Goal: Task Accomplishment & Management: Manage account settings

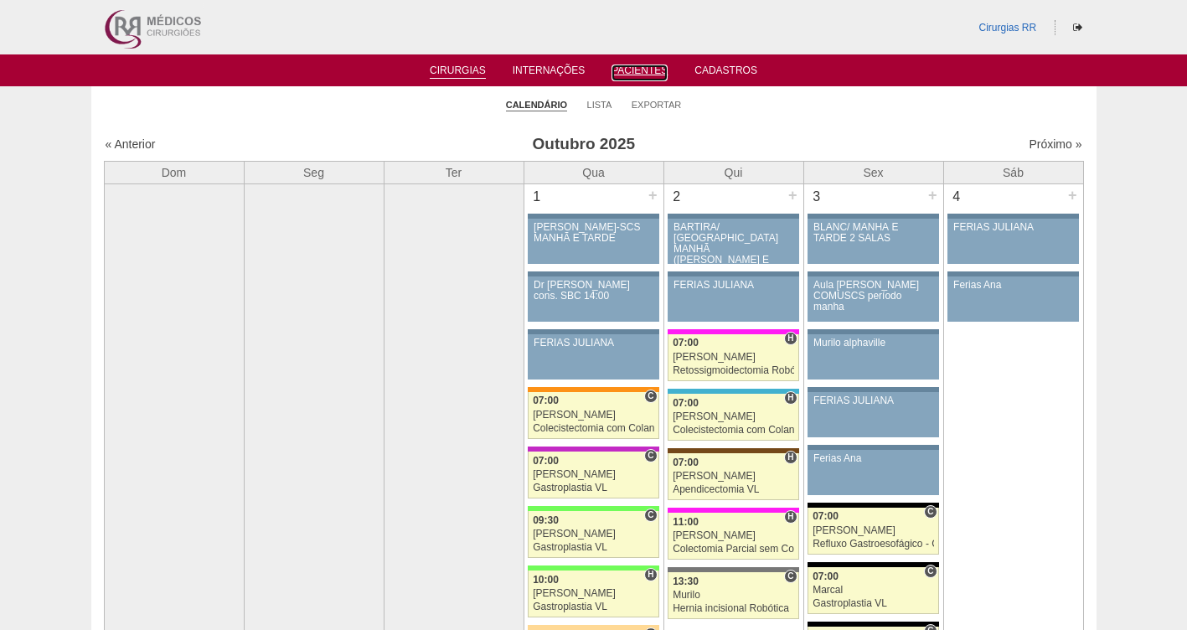
click at [641, 72] on link "Pacientes" at bounding box center [639, 72] width 56 height 17
click at [638, 71] on link "Pacientes" at bounding box center [639, 71] width 56 height 14
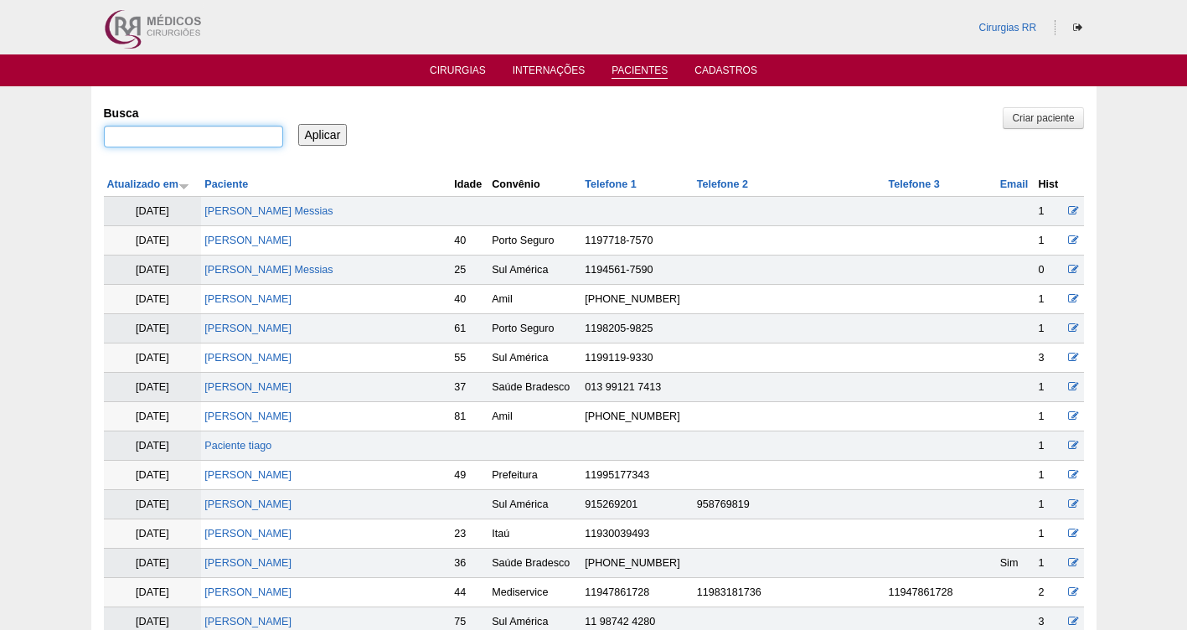
click at [222, 141] on input "Busca" at bounding box center [193, 137] width 179 height 22
paste input "EDNEIA DOS SANTOS MUNHOZ-"
type input "EDNEIA DOS SANTOS MUNHOZ-"
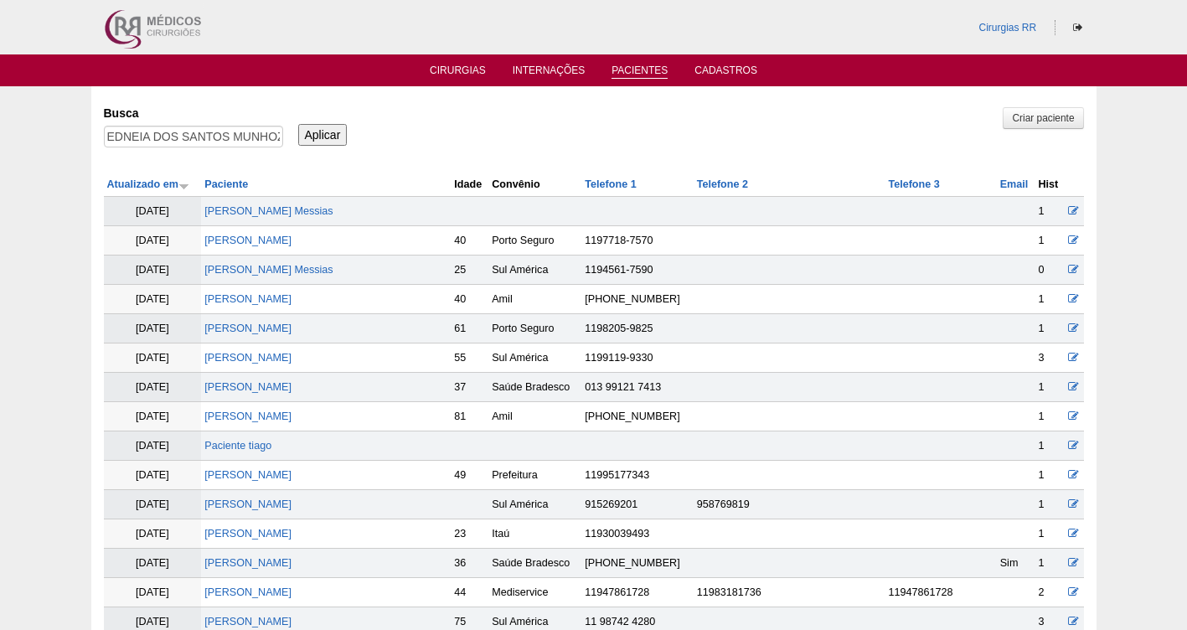
click at [317, 134] on input "Aplicar" at bounding box center [322, 135] width 49 height 22
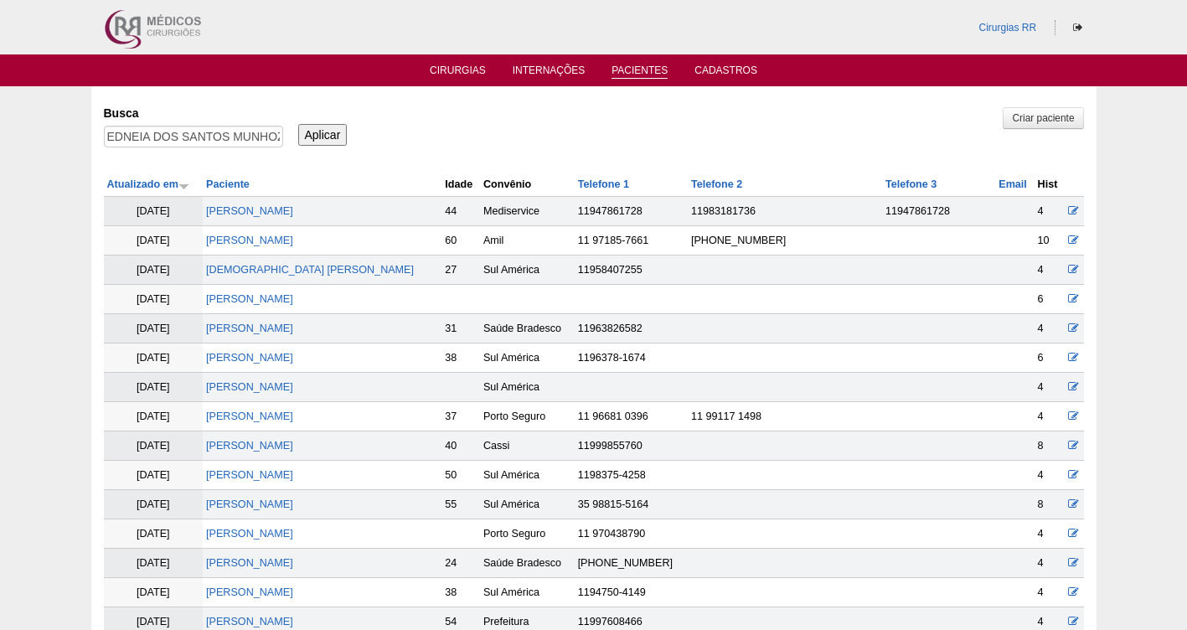
click at [317, 134] on input "Aplicar" at bounding box center [322, 135] width 49 height 22
click at [106, 138] on input "EDNEIA DOS SANTOS MUNHOZ-" at bounding box center [193, 137] width 179 height 22
click at [273, 138] on input ""EDNEIA DOS SANTOS MUNHOZ-" at bounding box center [193, 137] width 179 height 22
click at [281, 135] on input ""EDNEIA DOS SANTOS MUNHOZ-" at bounding box center [193, 137] width 179 height 22
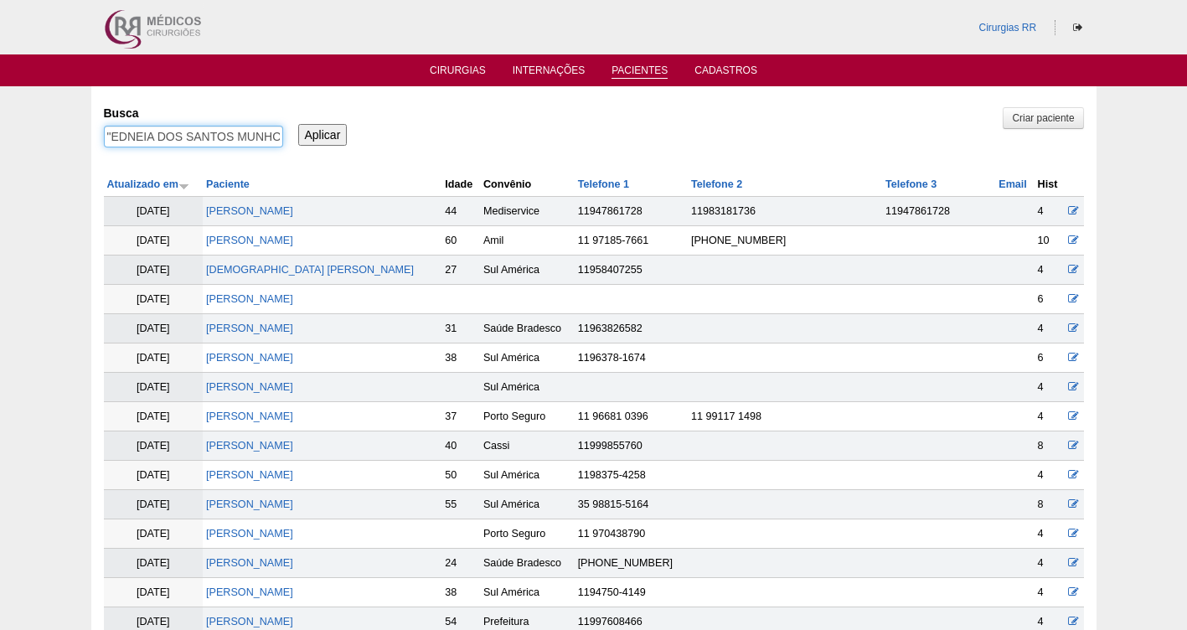
click at [281, 135] on input ""EDNEIA DOS SANTOS MUNHOZ-" at bounding box center [193, 137] width 179 height 22
click at [275, 132] on input ""EDNEIA DOS SANTOS MUNHO Z-" at bounding box center [193, 137] width 179 height 22
type input ""EDNEIA DOS SANTOS MUNHO " Z-"
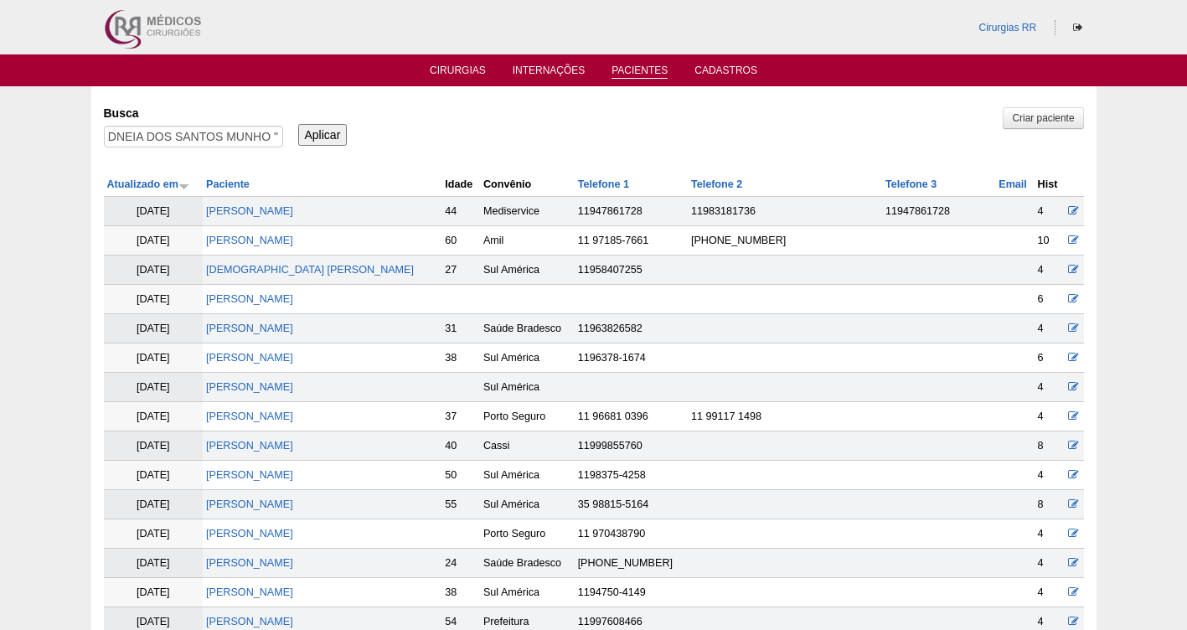
scroll to position [0, 0]
click at [333, 127] on input "Aplicar" at bounding box center [322, 135] width 49 height 22
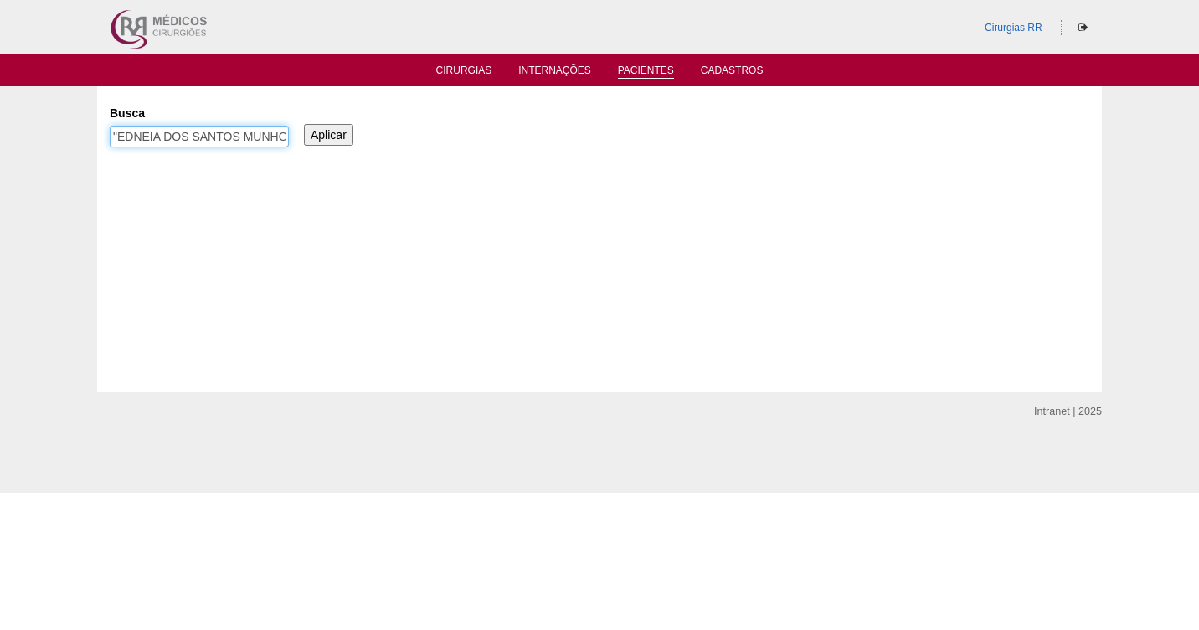
click at [188, 132] on input ""EDNEIA DOS SANTOS MUNHO " Z-" at bounding box center [199, 137] width 179 height 22
type input "!"
paste input "ELAINE CRISTINA POPAZOGIO"
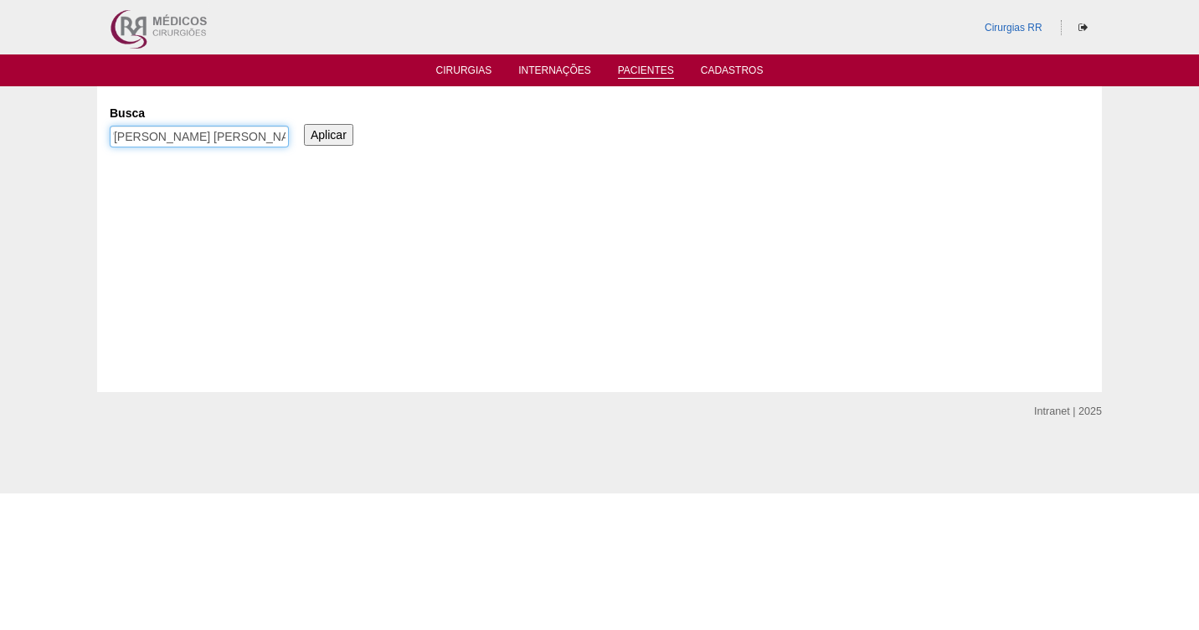
scroll to position [0, 8]
type input ""[PERSON_NAME] [PERSON_NAME] POPAZOGIO""
click at [304, 124] on input "Aplicar" at bounding box center [328, 135] width 49 height 22
click at [463, 73] on link "Cirurgias" at bounding box center [464, 71] width 56 height 14
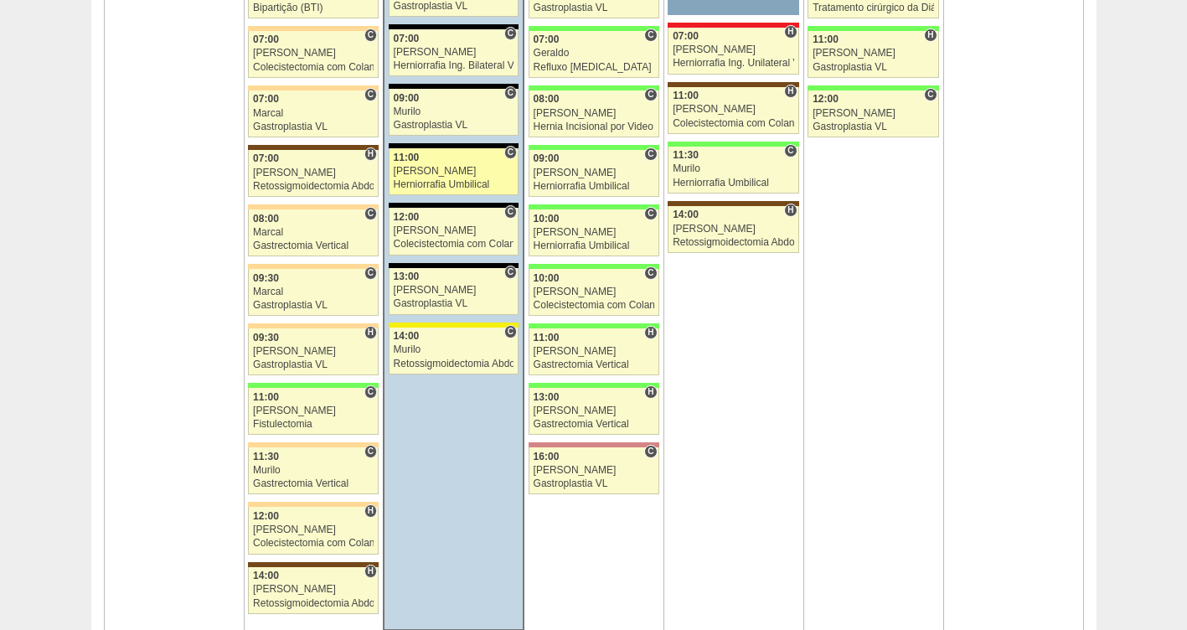
scroll to position [1232, 0]
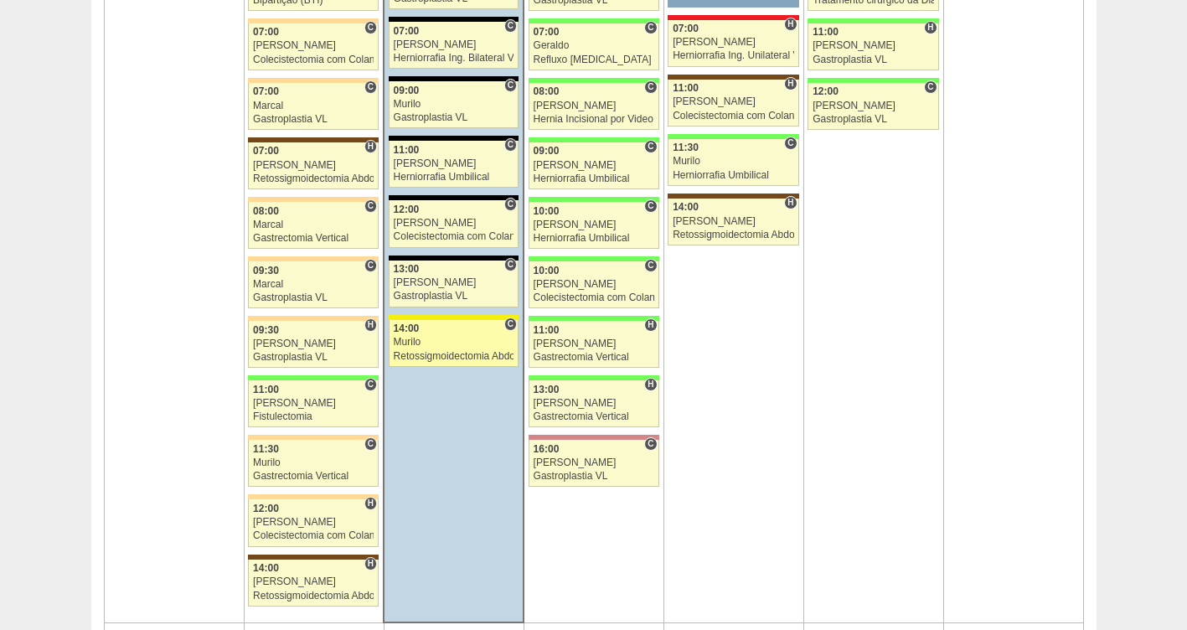
click at [430, 334] on div "14:00" at bounding box center [454, 328] width 121 height 11
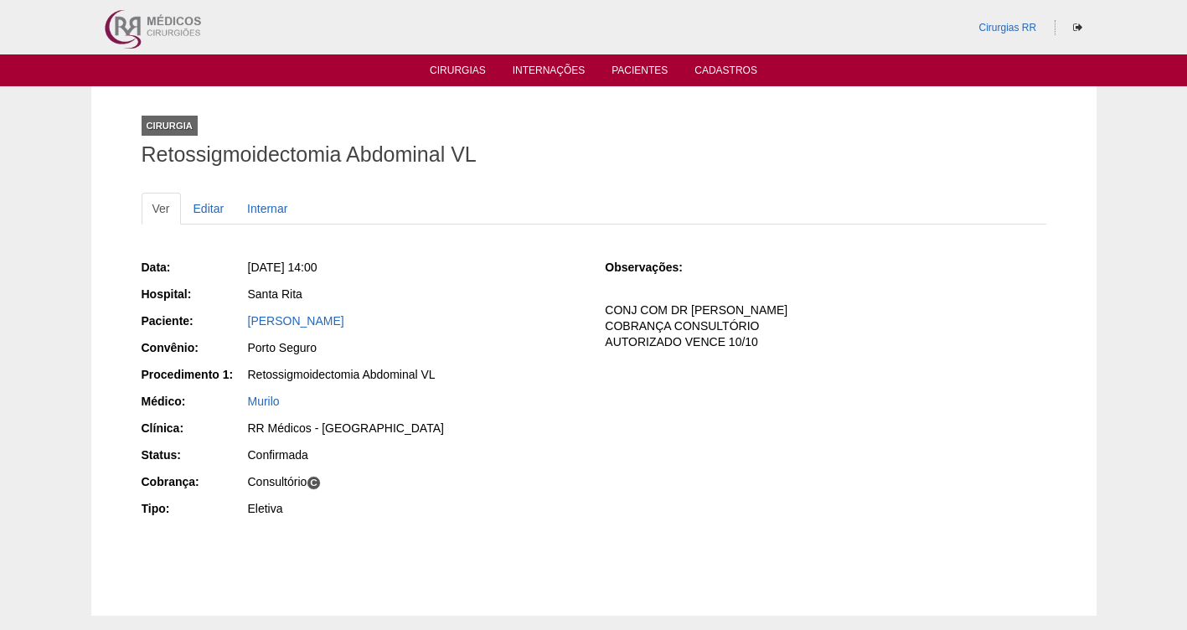
click at [310, 323] on link "[PERSON_NAME]" at bounding box center [296, 320] width 96 height 13
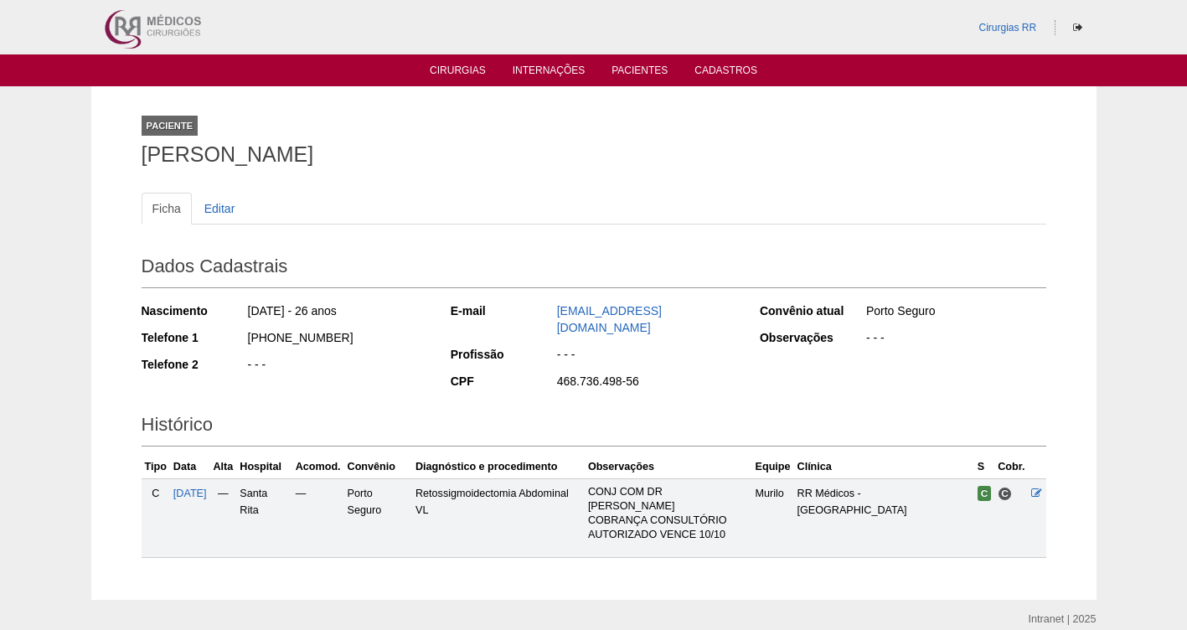
click at [207, 487] on span "[DATE]" at bounding box center [189, 493] width 33 height 12
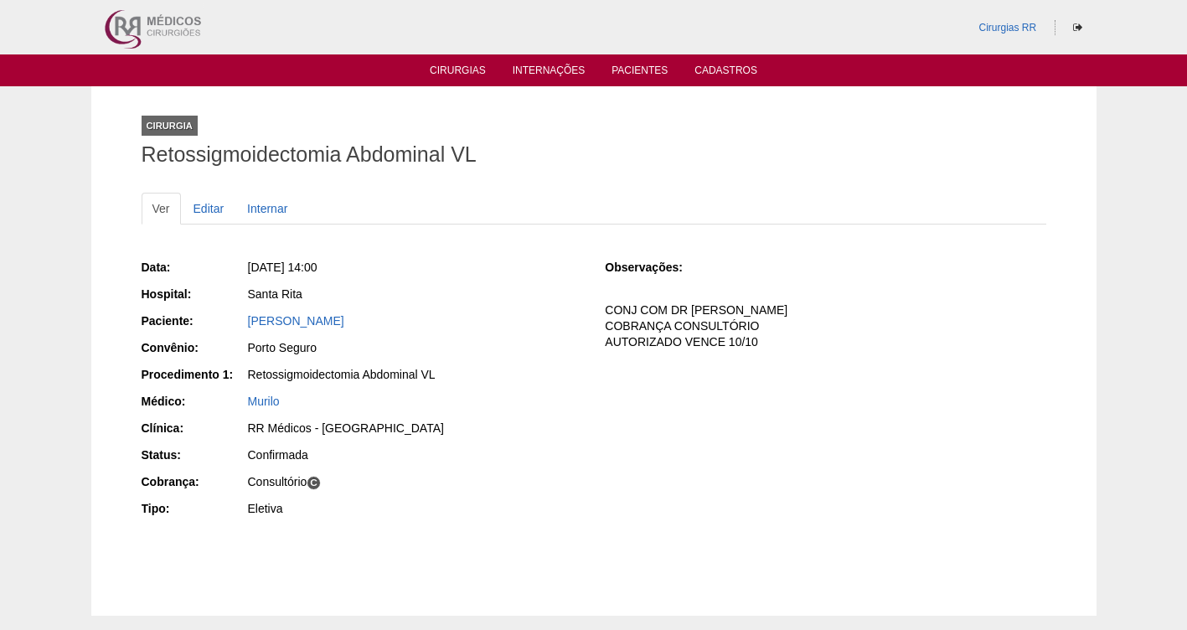
drag, startPoint x: 104, startPoint y: 164, endPoint x: 240, endPoint y: 178, distance: 137.1
drag, startPoint x: 502, startPoint y: 323, endPoint x: 492, endPoint y: 317, distance: 11.6
click at [502, 322] on div "BRUNA PEREIRA DA SILVA" at bounding box center [415, 320] width 334 height 17
drag, startPoint x: 448, startPoint y: 319, endPoint x: 238, endPoint y: 316, distance: 210.2
click at [238, 316] on div "Paciente: BRUNA PEREIRA DA SILVA" at bounding box center [362, 322] width 440 height 21
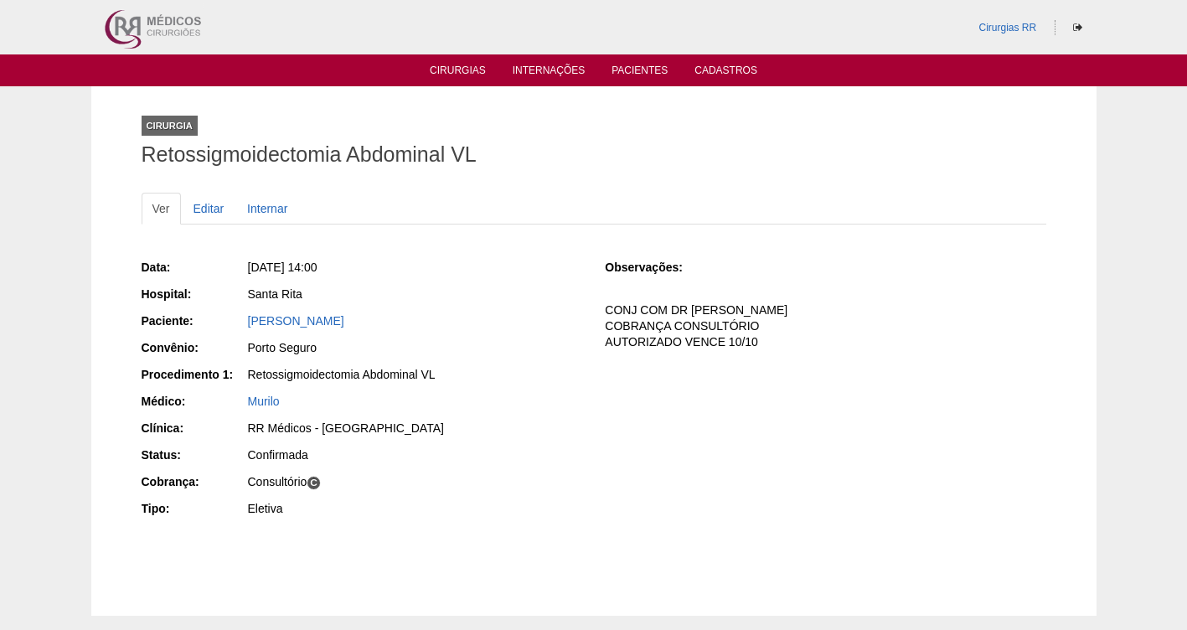
copy div "Paciente: BRUNA PEREIRA DA SILVA"
click at [469, 74] on link "Cirurgias" at bounding box center [458, 71] width 56 height 14
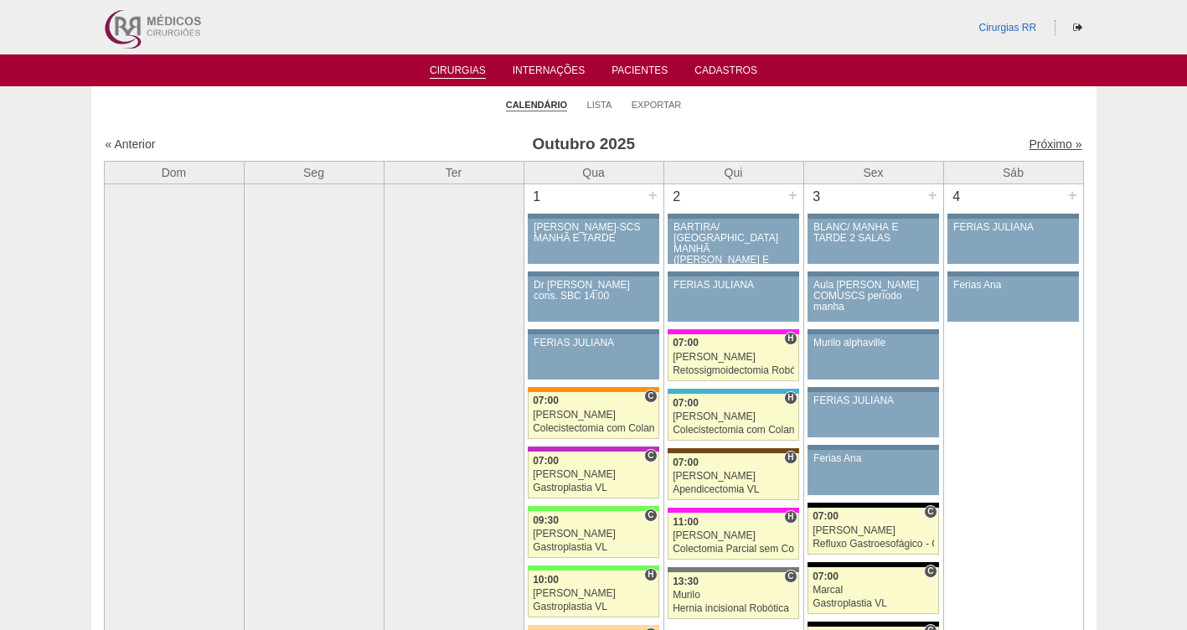
click at [1041, 151] on link "Próximo »" at bounding box center [1054, 143] width 53 height 13
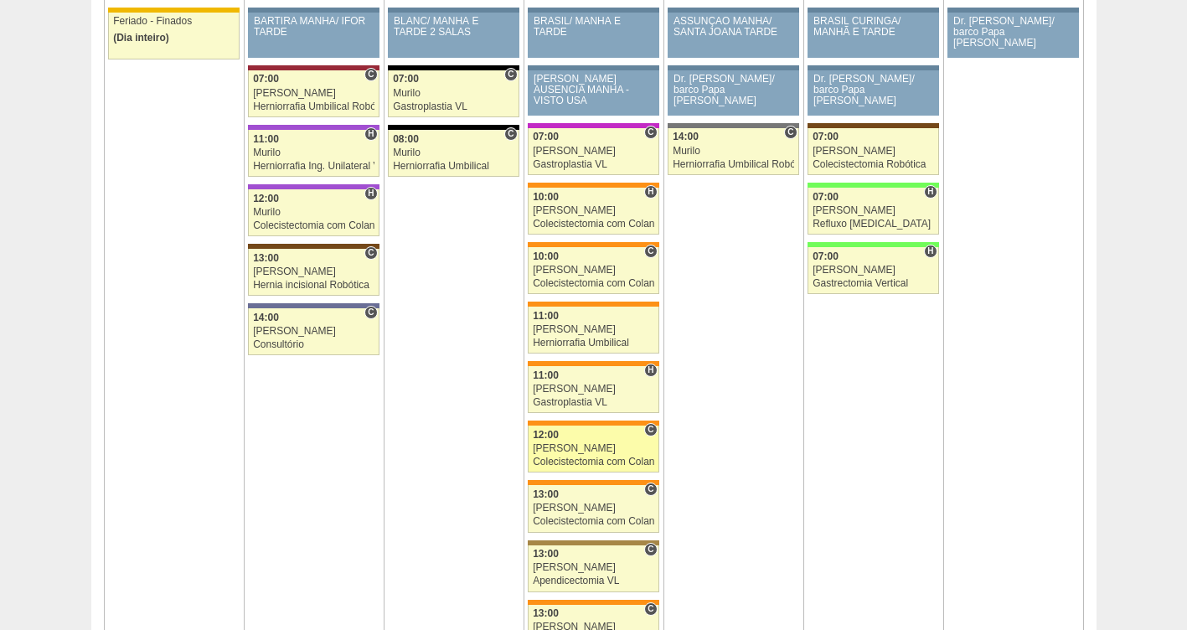
scroll to position [251, 0]
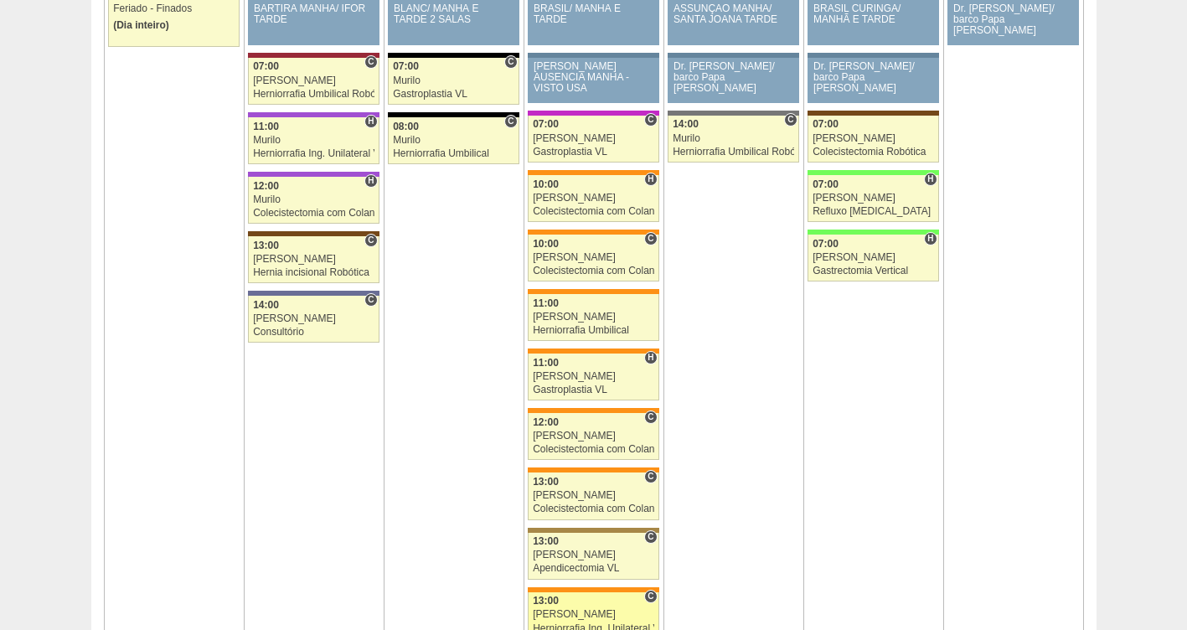
click at [594, 619] on div "[PERSON_NAME]" at bounding box center [593, 614] width 121 height 11
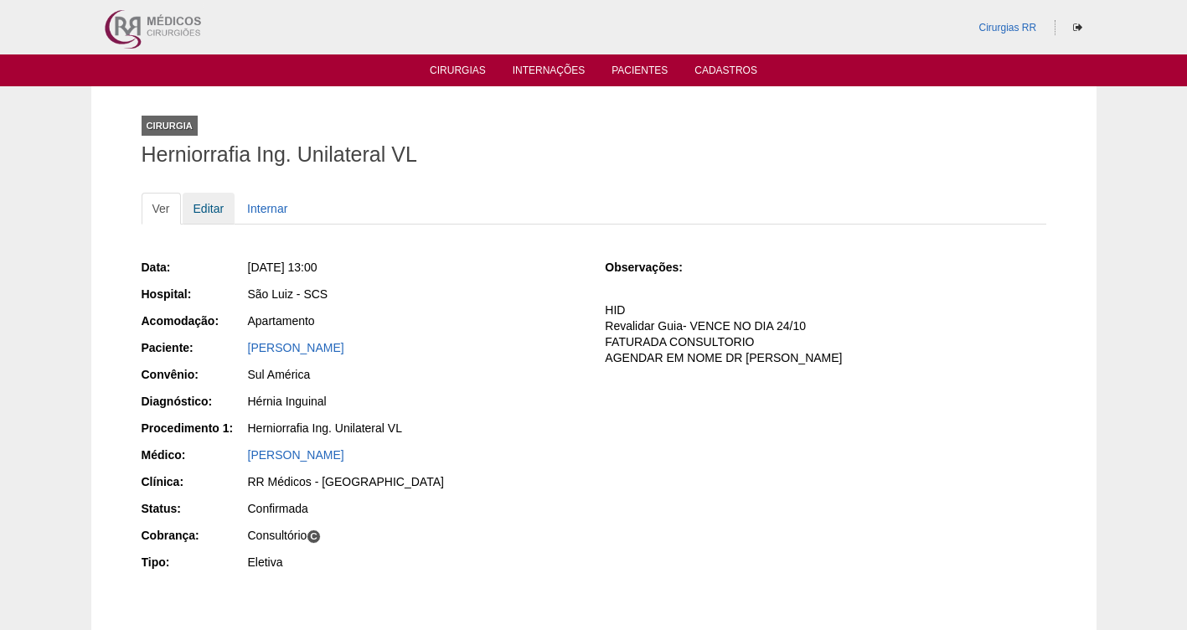
click at [212, 210] on link "Editar" at bounding box center [209, 209] width 53 height 32
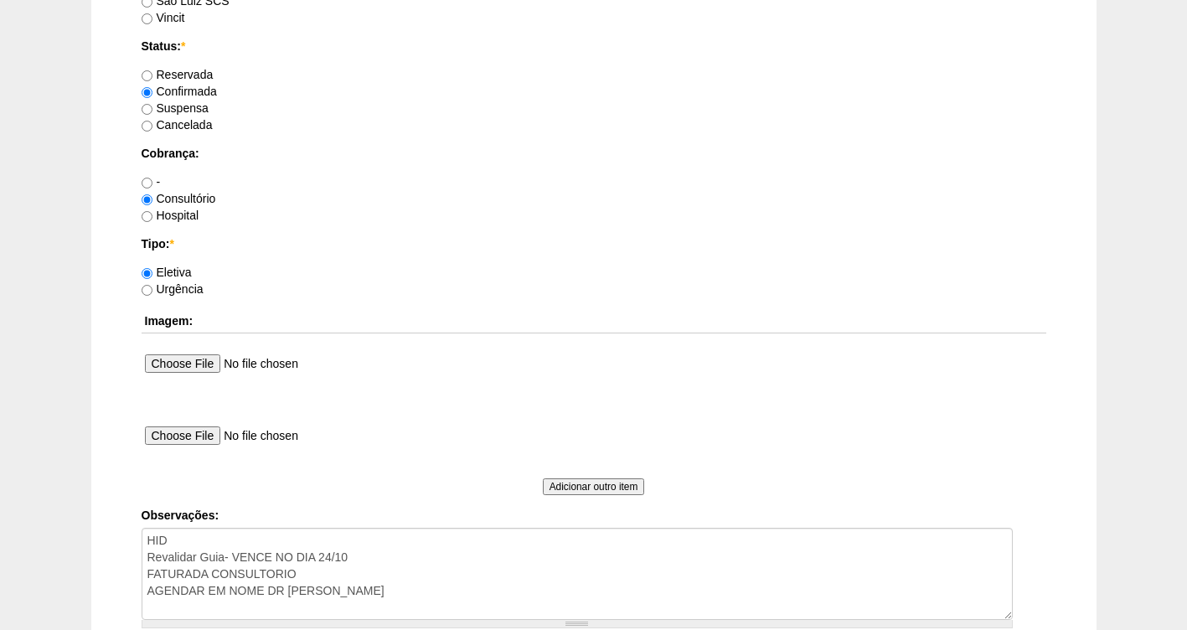
scroll to position [1336, 0]
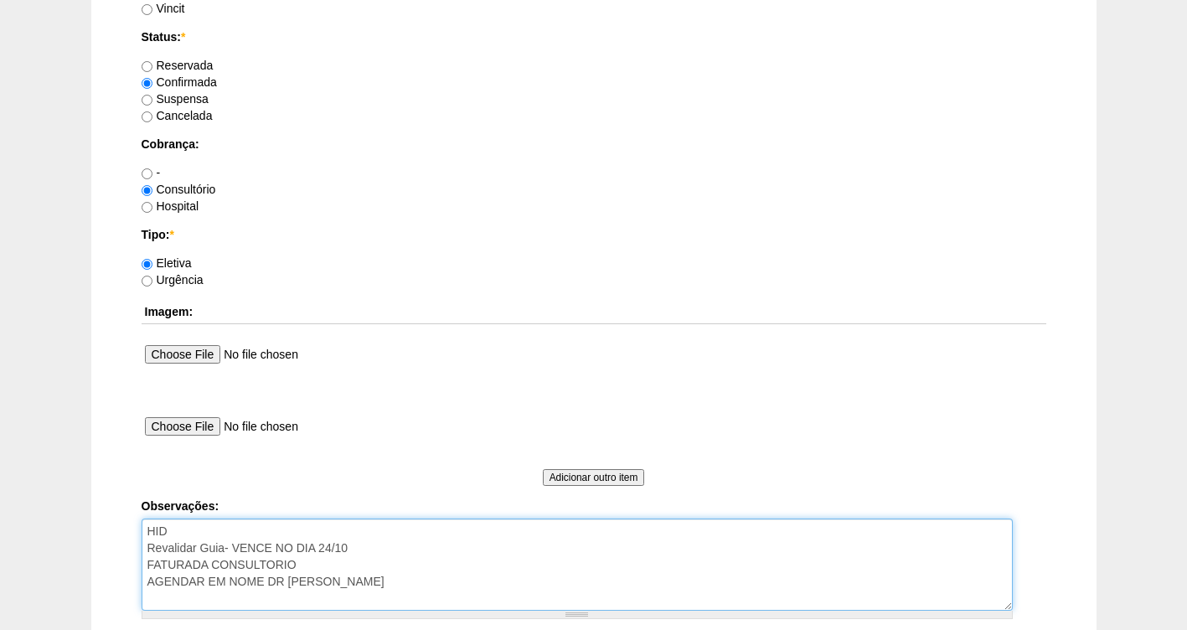
click at [362, 575] on textarea "HID Revalidar Guia- VENCE NO DIA 24/10 FATURADA CONSULTORIO AGENDAR EM NOME DR …" at bounding box center [577, 564] width 871 height 92
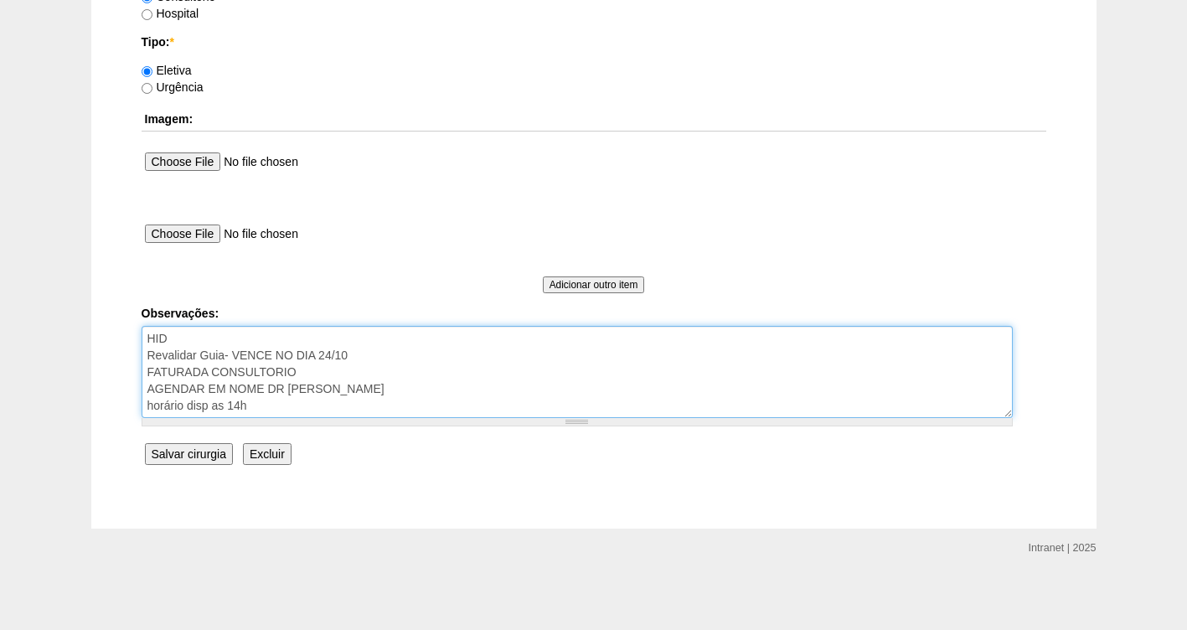
type textarea "HID Revalidar Guia- VENCE NO DIA 24/10 FATURADA CONSULTORIO AGENDAR EM NOME DR …"
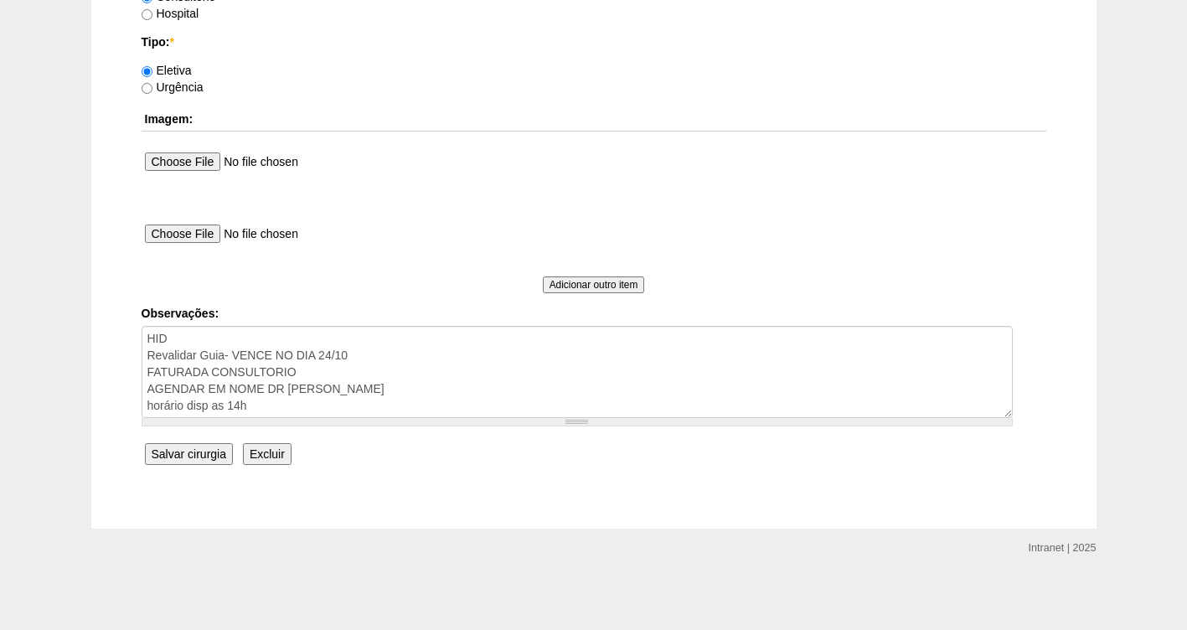
click at [208, 450] on input "Salvar cirurgia" at bounding box center [189, 454] width 88 height 22
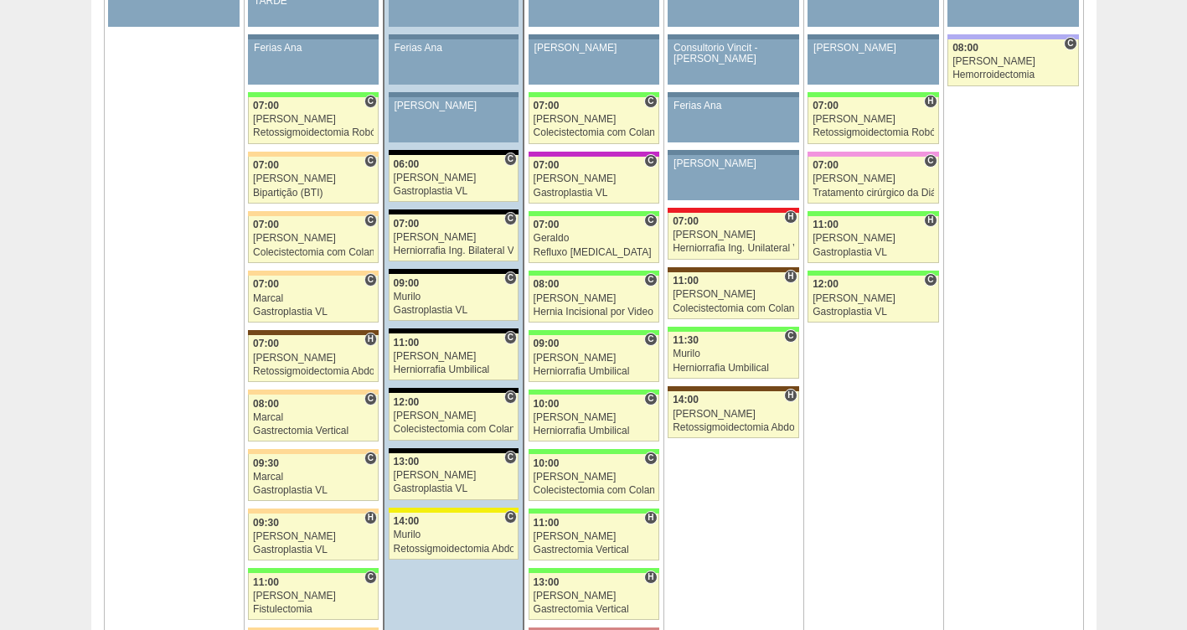
scroll to position [1113, 0]
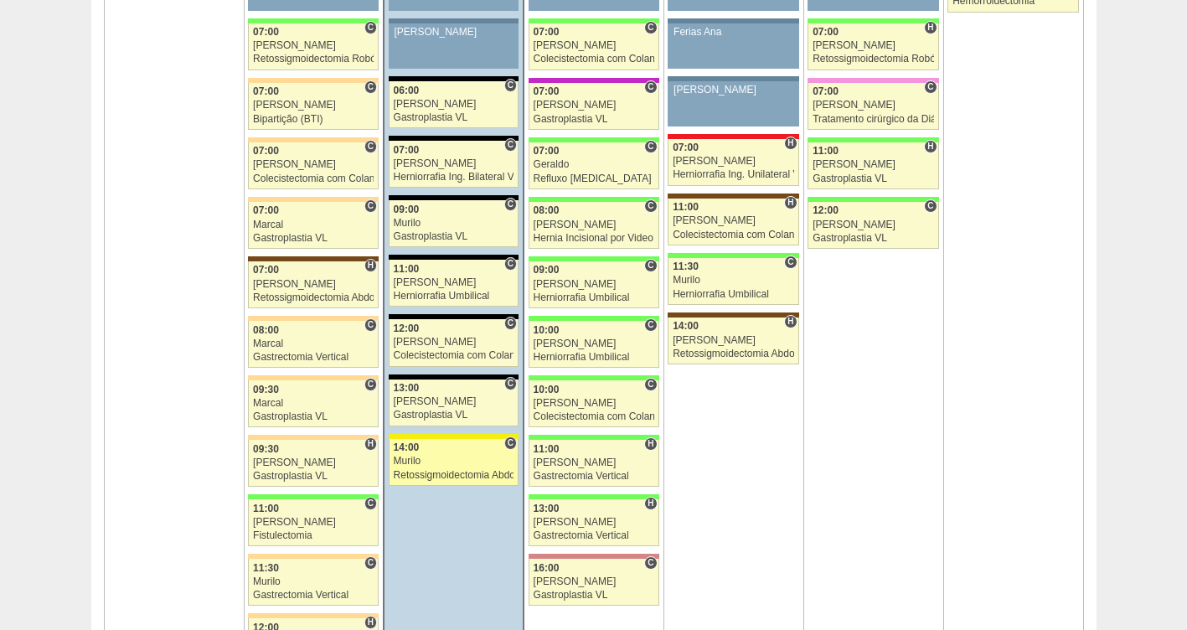
click at [415, 459] on div "Murilo" at bounding box center [454, 461] width 121 height 11
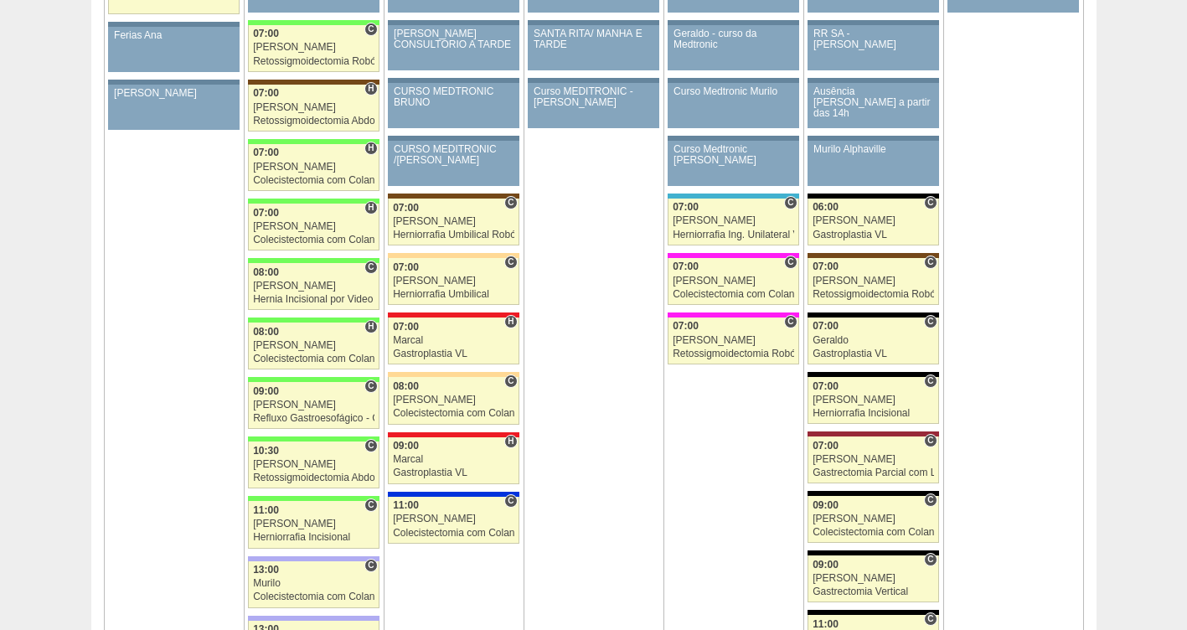
scroll to position [1996, 0]
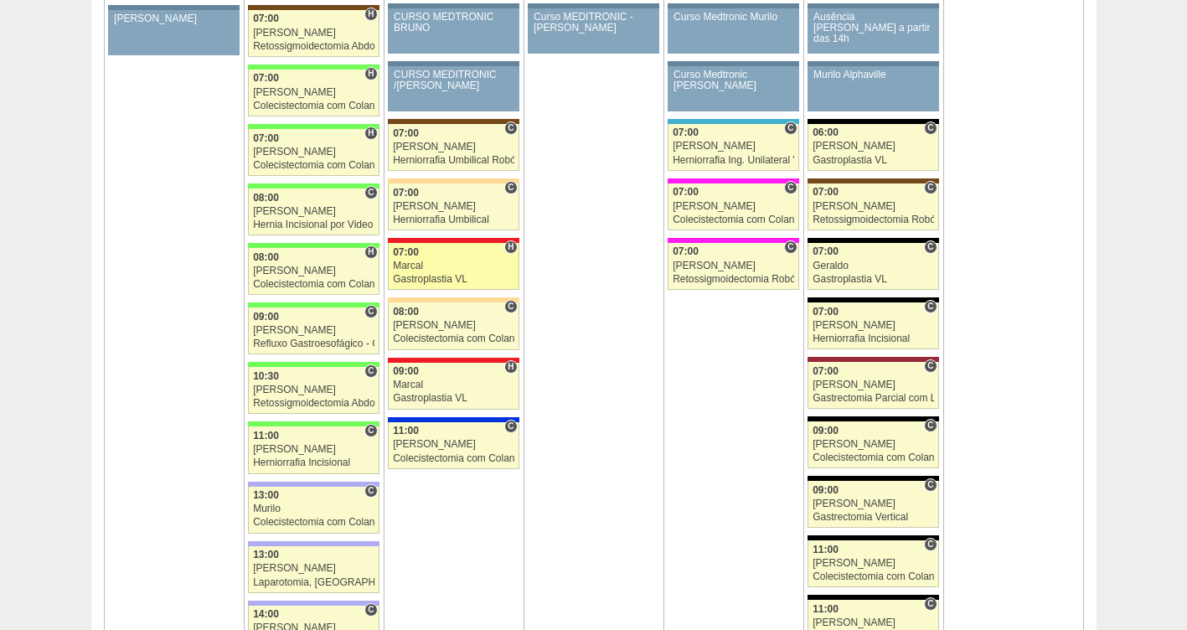
click at [446, 275] on div "Gastroplastia VL" at bounding box center [453, 279] width 121 height 11
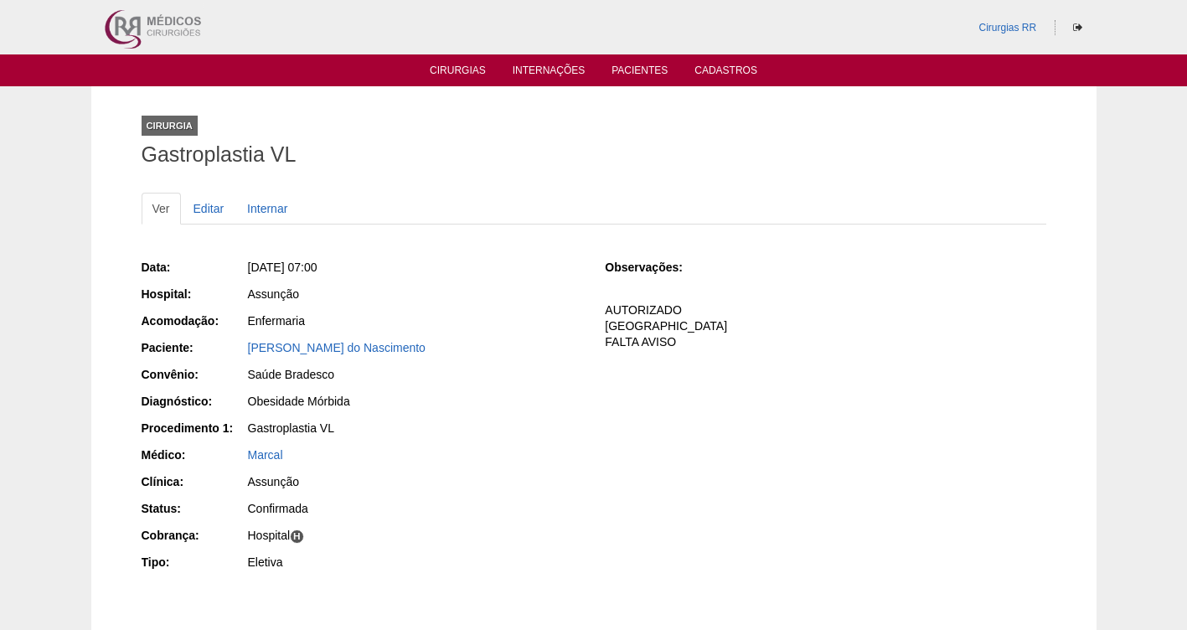
click at [243, 349] on div "Paciente: [PERSON_NAME]" at bounding box center [362, 349] width 440 height 21
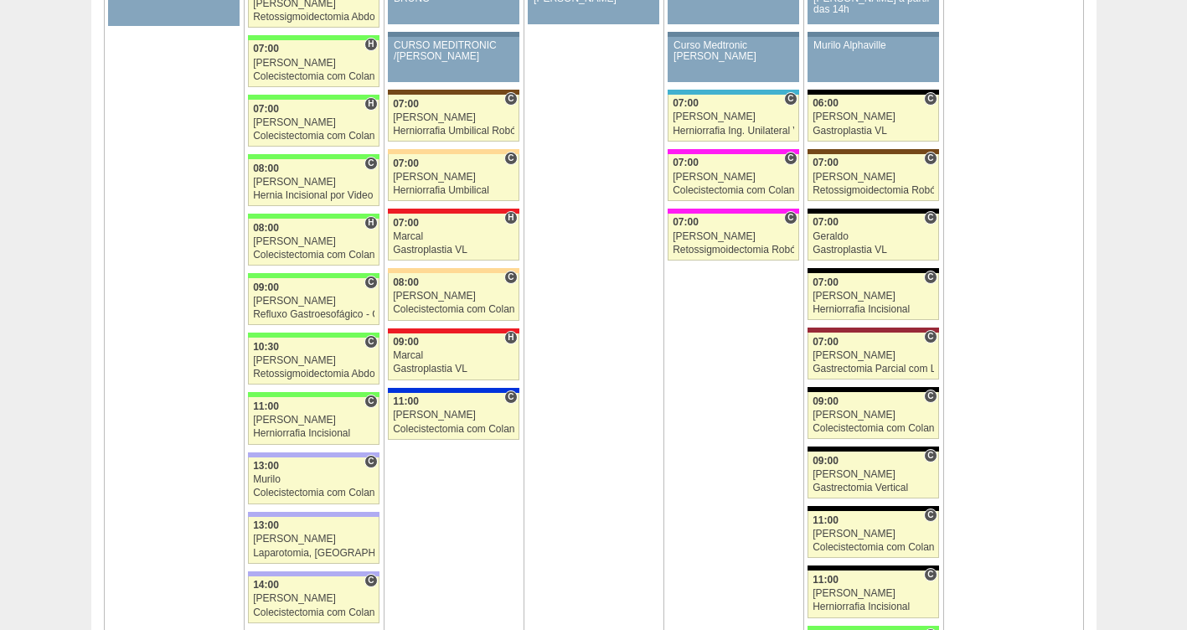
scroll to position [2033, 0]
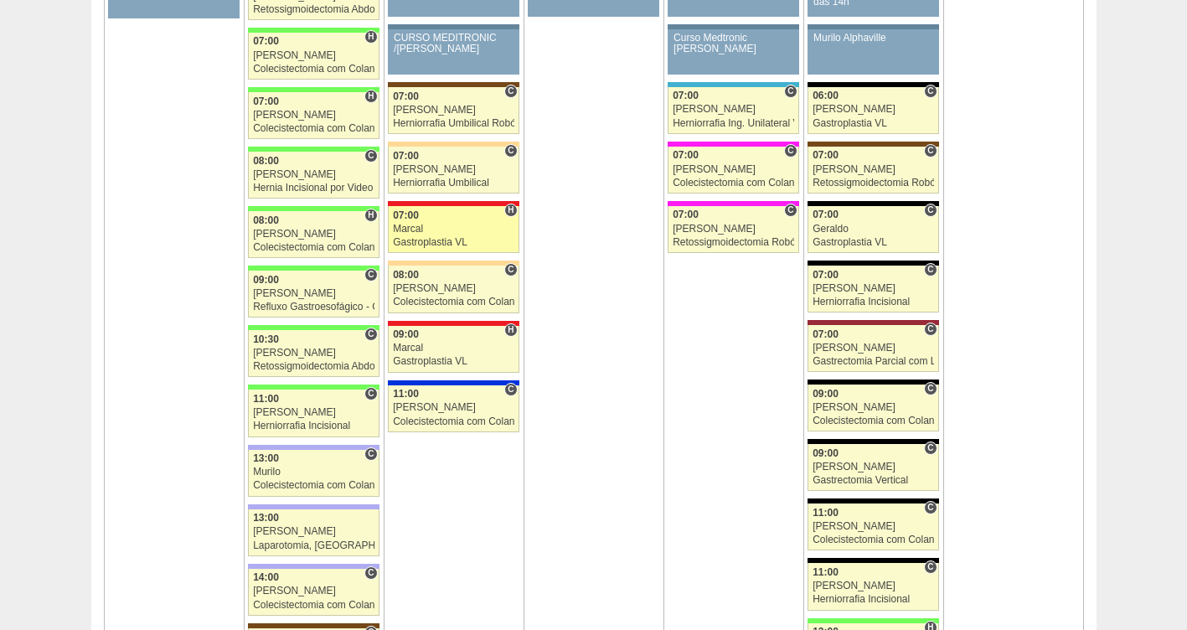
click at [435, 220] on div "07:00" at bounding box center [453, 215] width 121 height 11
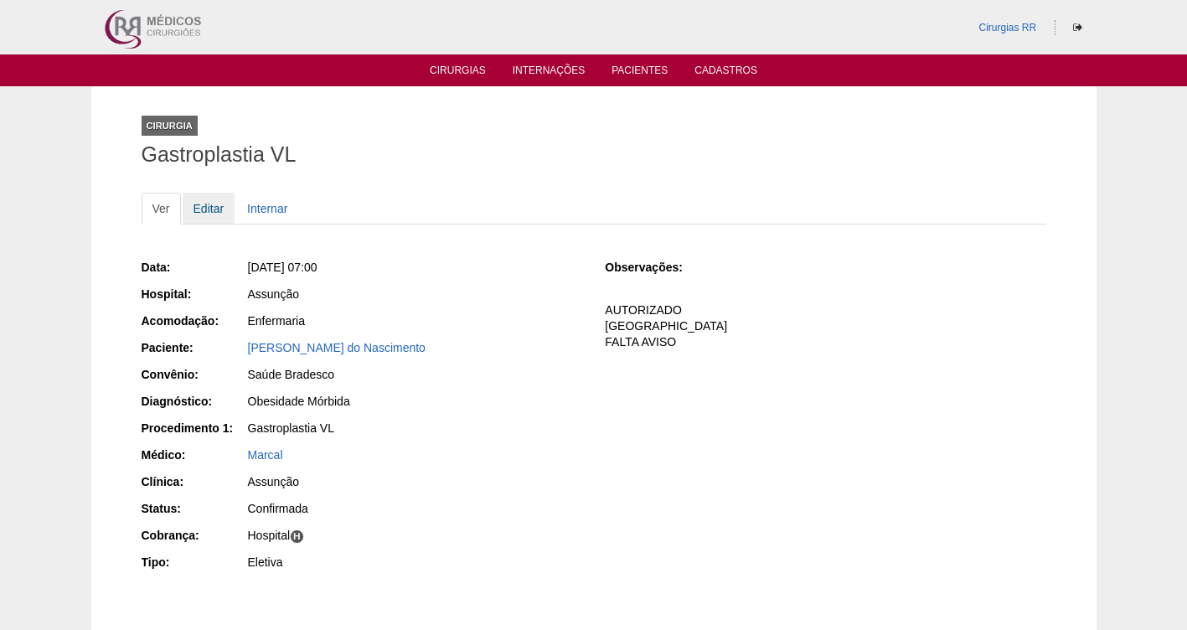
click at [204, 209] on link "Editar" at bounding box center [209, 209] width 53 height 32
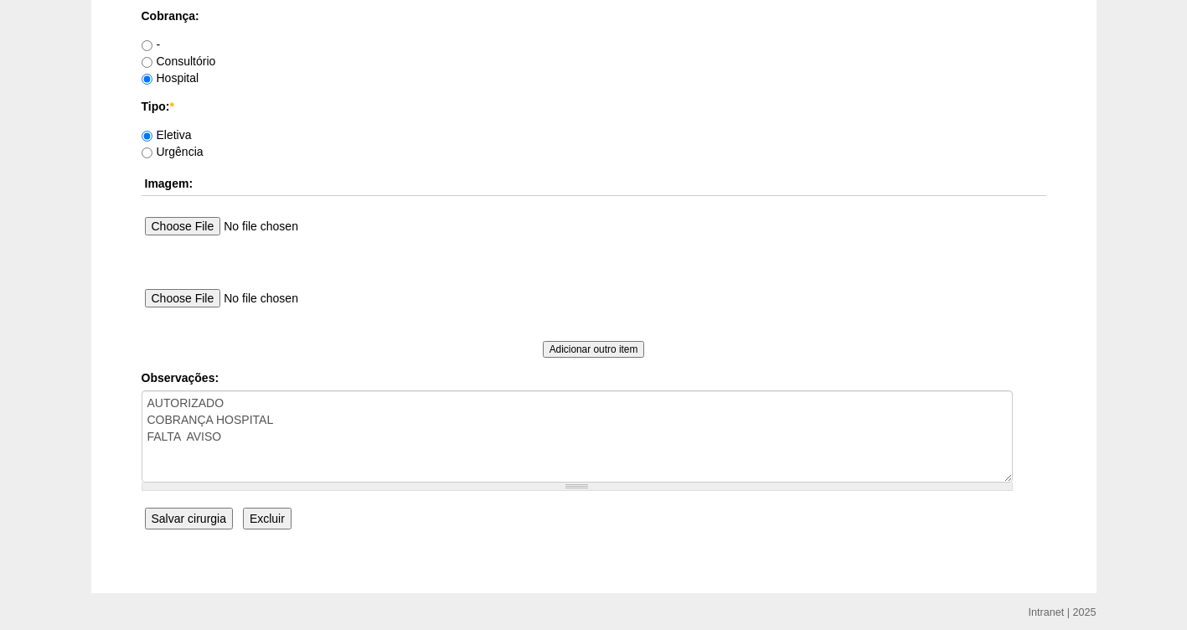
scroll to position [1528, 0]
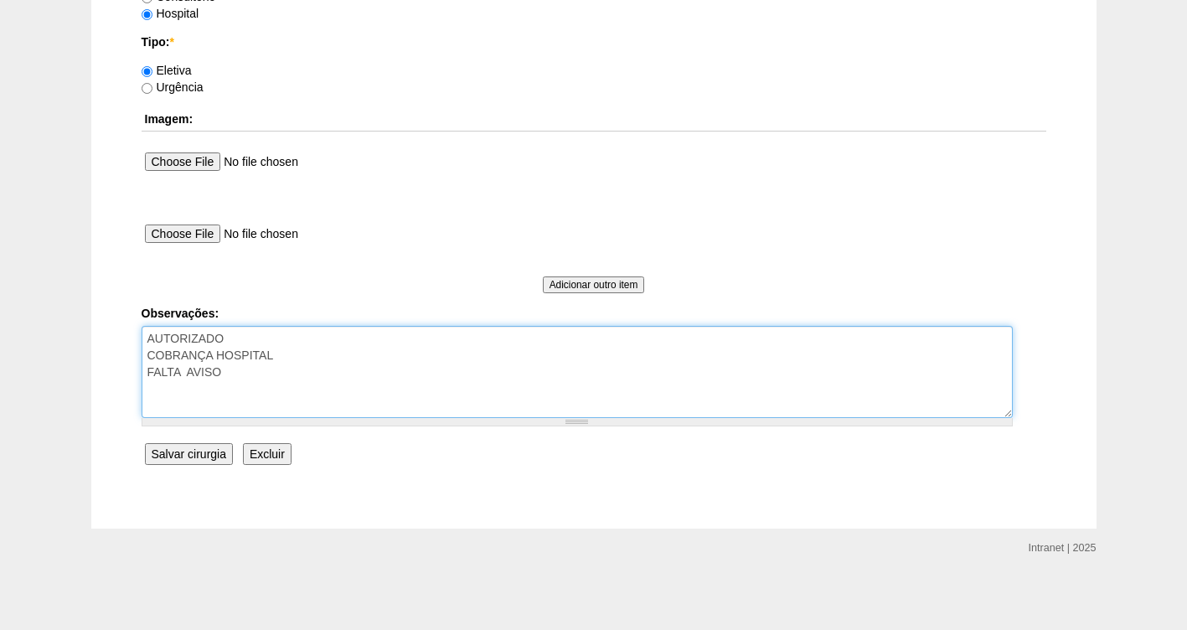
click at [250, 363] on textarea "AUTORIZADO COBRANÇA HOSPITAL FALTA AVISO" at bounding box center [577, 372] width 871 height 92
click at [226, 373] on textarea "AUTORIZADO COBRANÇA HOSPITAL FALTA AVISO" at bounding box center [577, 372] width 871 height 92
type textarea "AUTORIZADO COBRANÇA HOSPITAL FALTA AVISO-ok"
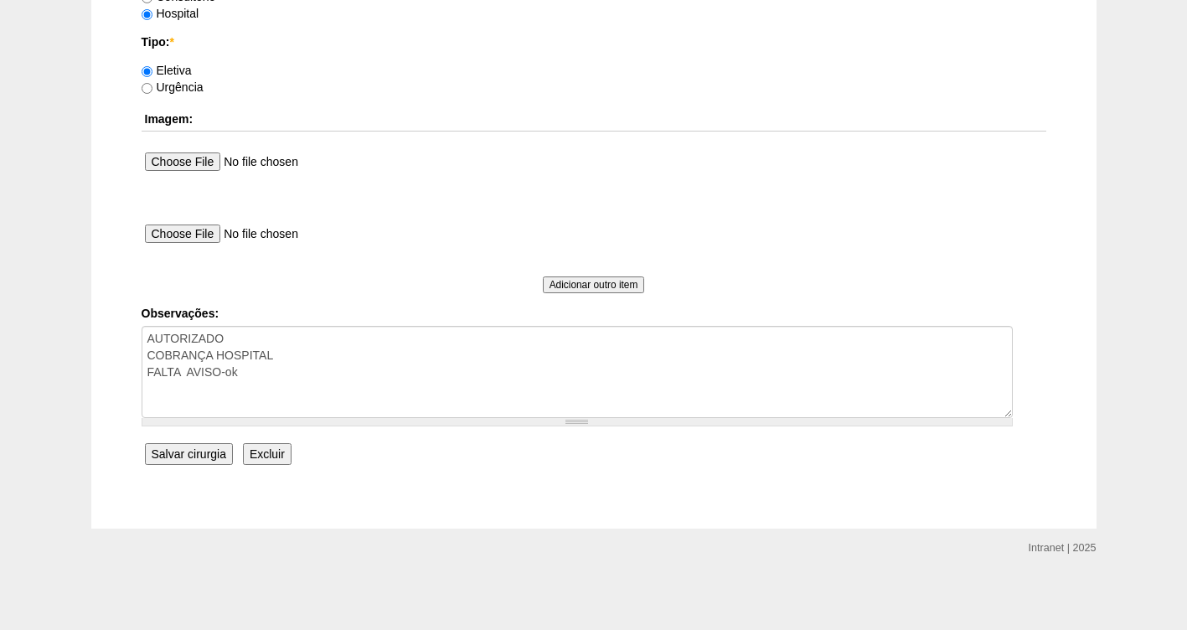
click at [189, 452] on input "Salvar cirurgia" at bounding box center [189, 454] width 88 height 22
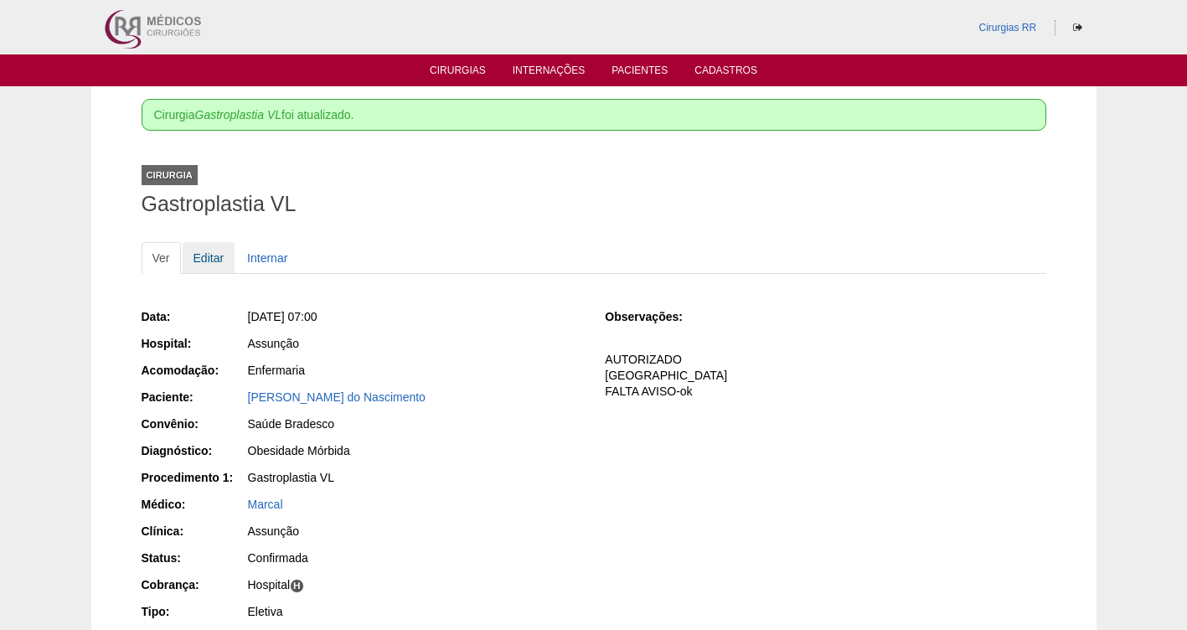
click at [206, 254] on link "Editar" at bounding box center [209, 258] width 53 height 32
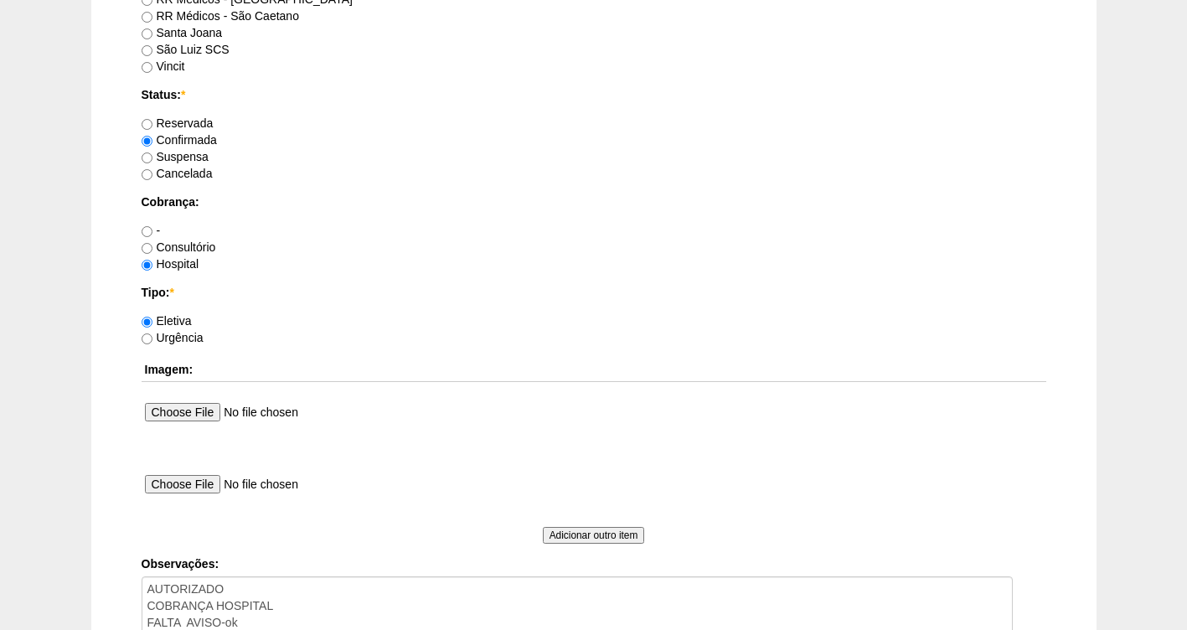
scroll to position [1393, 0]
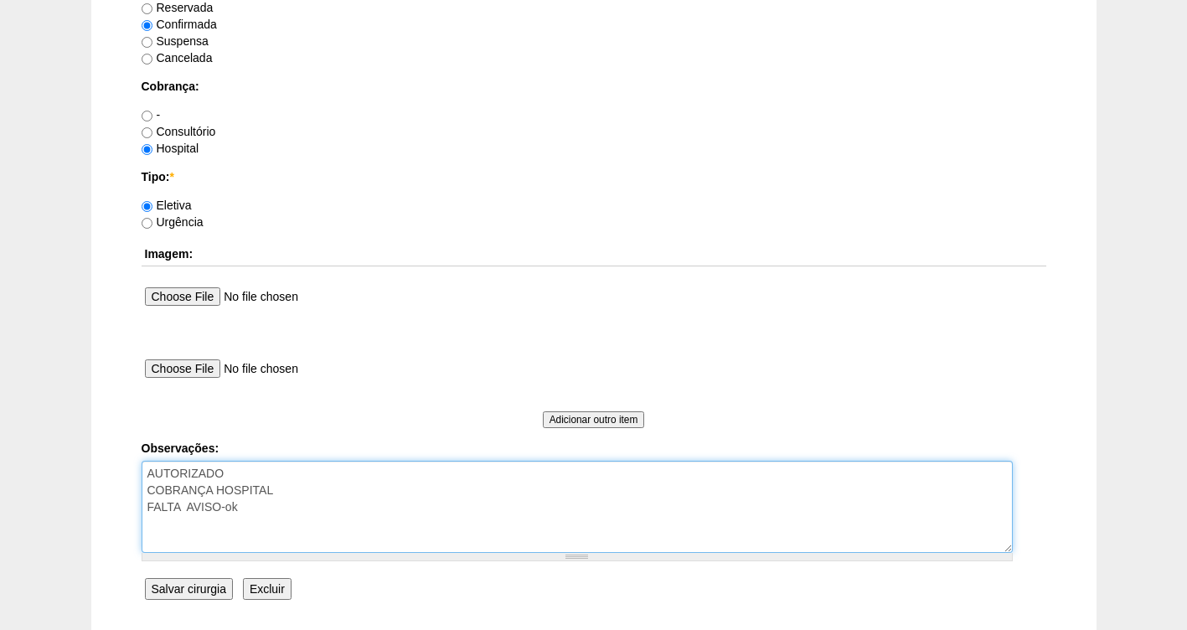
drag, startPoint x: 250, startPoint y: 506, endPoint x: 92, endPoint y: 511, distance: 157.5
type textarea "AUTORIZADO COBRANÇA HOSPITAL"
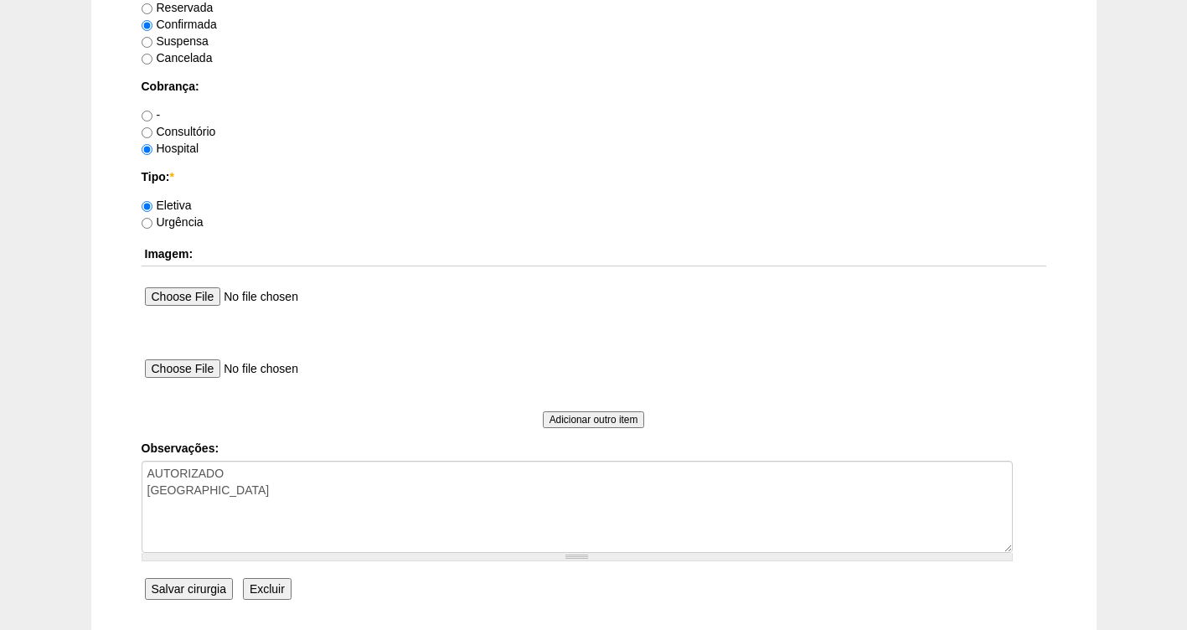
click at [195, 596] on input "Salvar cirurgia" at bounding box center [189, 589] width 88 height 22
